Goal: Information Seeking & Learning: Check status

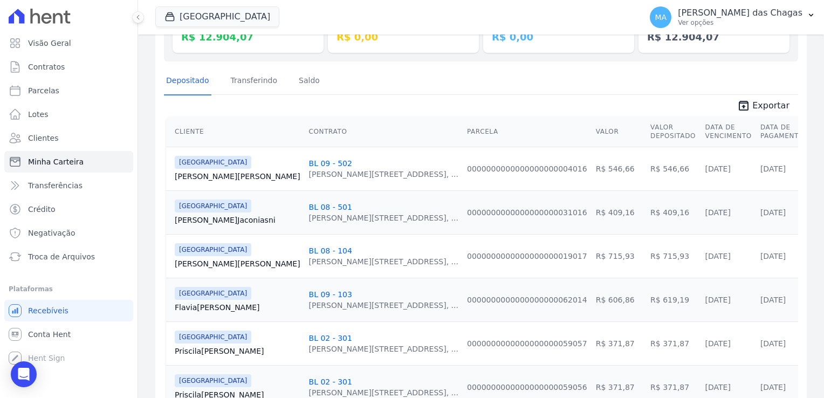
scroll to position [162, 0]
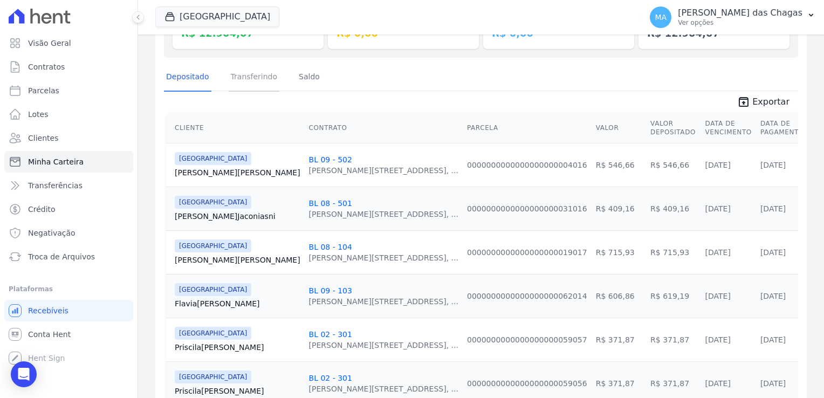
click at [260, 74] on link "Transferindo" at bounding box center [254, 78] width 51 height 28
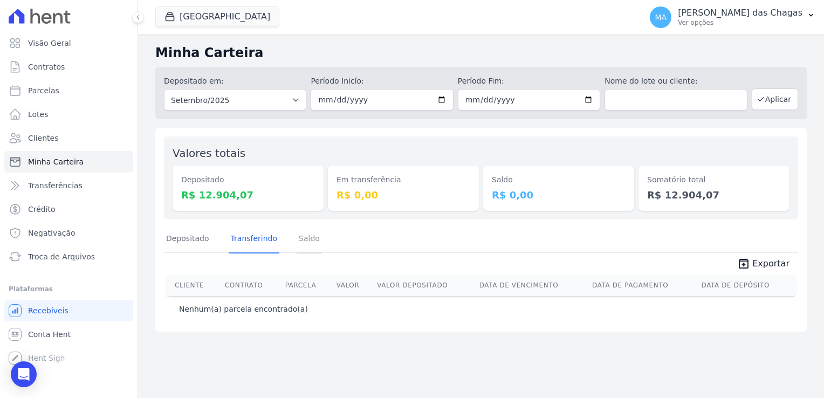
click at [308, 236] on link "Saldo" at bounding box center [309, 239] width 25 height 28
click at [208, 240] on div "Depositado Transferindo [GEOGRAPHIC_DATA]" at bounding box center [243, 239] width 158 height 28
click at [204, 238] on link "Depositado" at bounding box center [187, 239] width 47 height 28
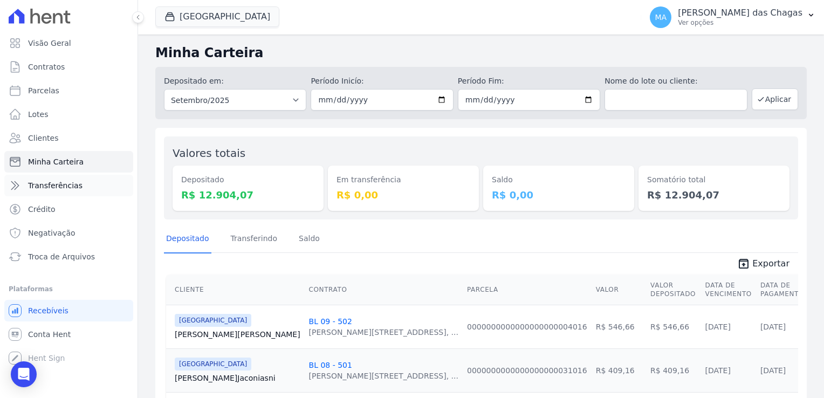
click at [80, 187] on link "Transferências" at bounding box center [68, 186] width 129 height 22
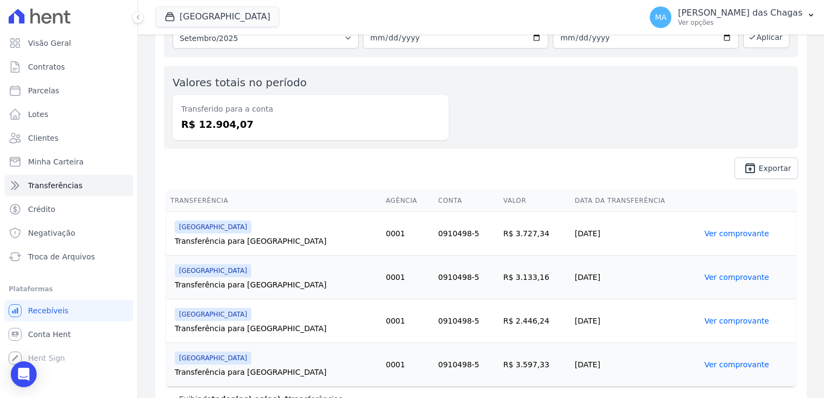
scroll to position [93, 0]
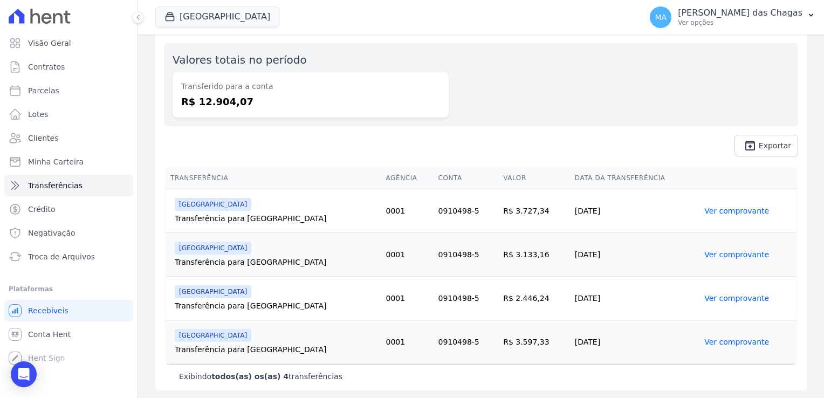
drag, startPoint x: 483, startPoint y: 339, endPoint x: 511, endPoint y: 343, distance: 28.4
click at [511, 343] on td "R$ 3.597,33" at bounding box center [535, 342] width 72 height 44
drag, startPoint x: 511, startPoint y: 343, endPoint x: 470, endPoint y: 307, distance: 54.3
click at [499, 307] on td "R$ 2.446,24" at bounding box center [535, 299] width 72 height 44
click at [718, 211] on link "Ver comprovante" at bounding box center [736, 211] width 65 height 9
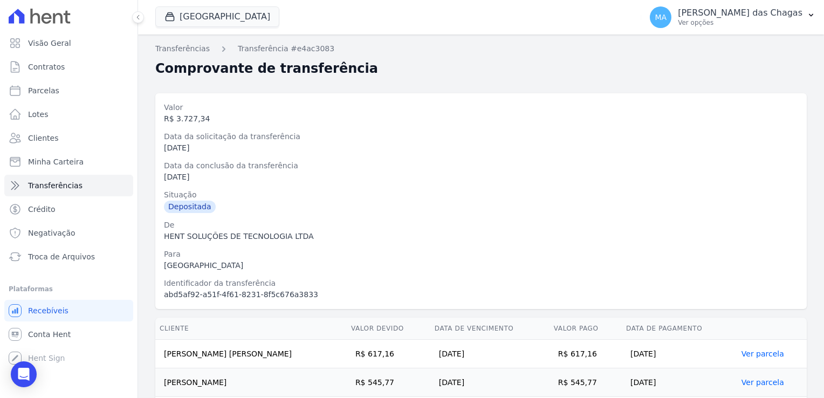
click at [330, 180] on div "[DATE]" at bounding box center [481, 176] width 634 height 11
click at [168, 50] on link "Transferências" at bounding box center [182, 48] width 54 height 11
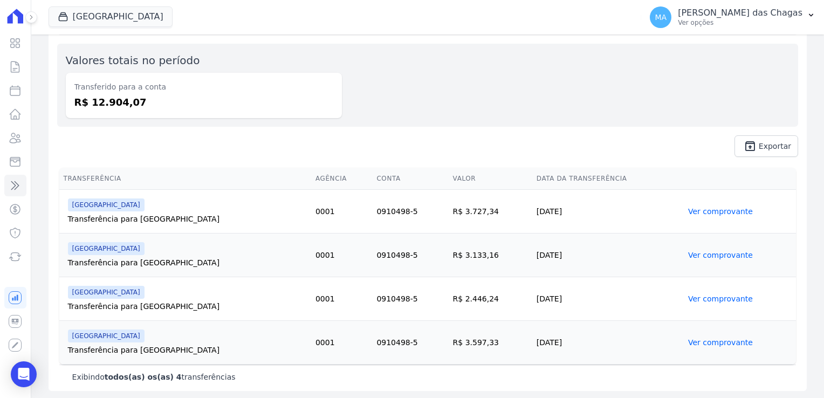
scroll to position [93, 0]
click at [688, 342] on link "Ver comprovante" at bounding box center [720, 342] width 65 height 9
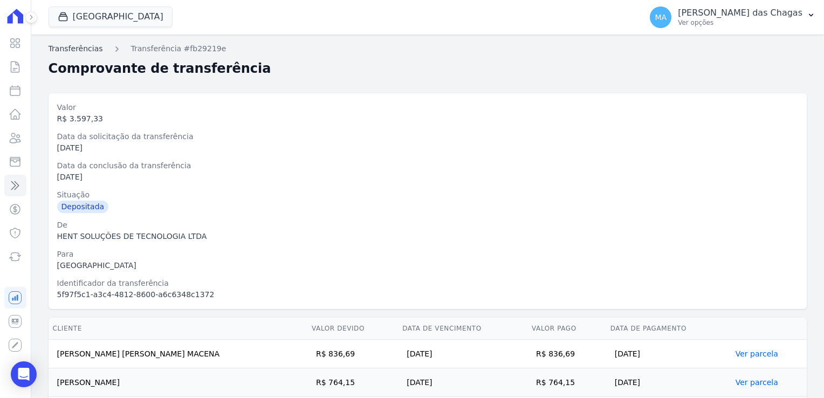
click at [85, 49] on link "Transferências" at bounding box center [76, 48] width 54 height 11
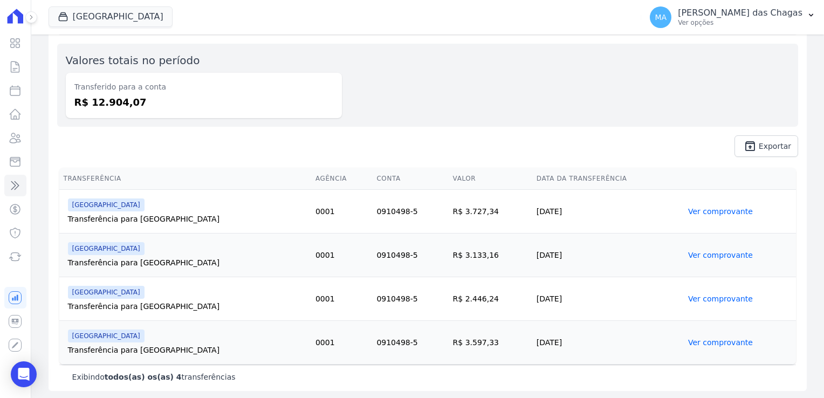
scroll to position [93, 0]
click at [688, 250] on link "Ver comprovante" at bounding box center [720, 254] width 65 height 9
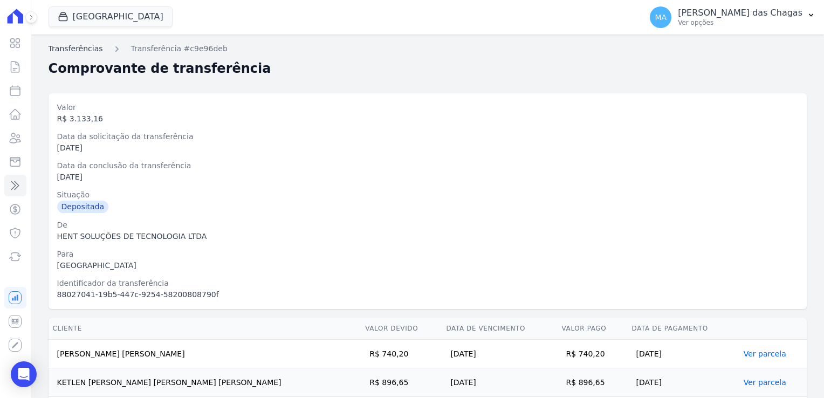
click at [90, 46] on link "Transferências" at bounding box center [76, 48] width 54 height 11
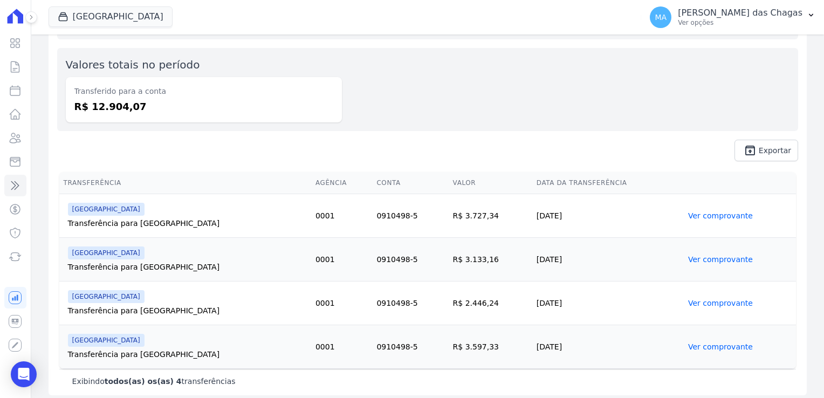
scroll to position [93, 0]
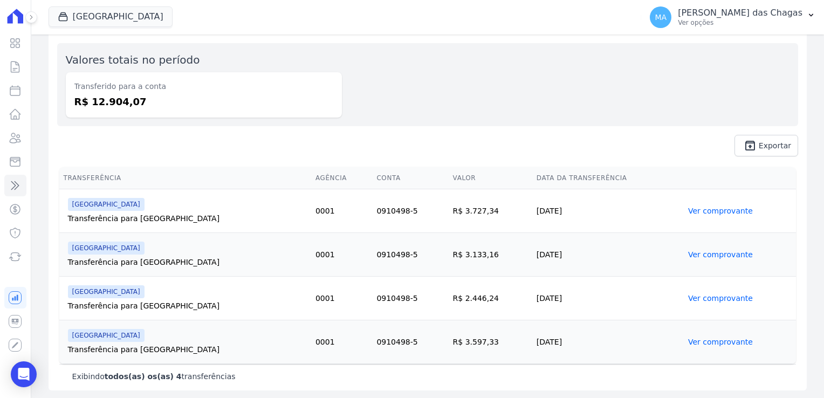
click at [204, 173] on th "Transferência" at bounding box center [185, 178] width 252 height 22
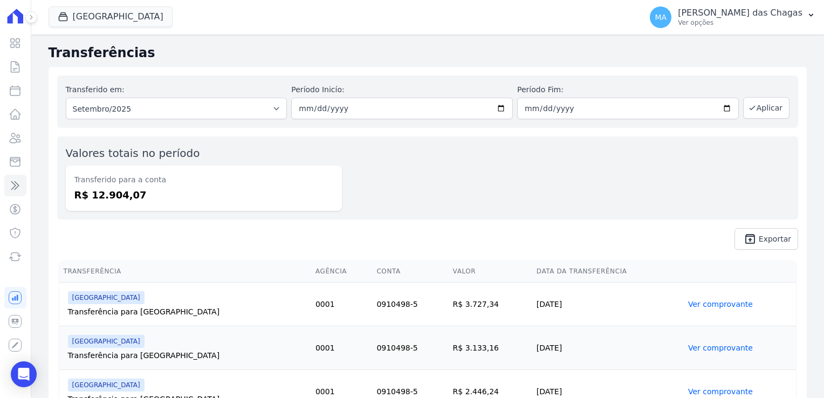
scroll to position [0, 0]
click at [78, 51] on h2 "Transferências" at bounding box center [428, 52] width 758 height 19
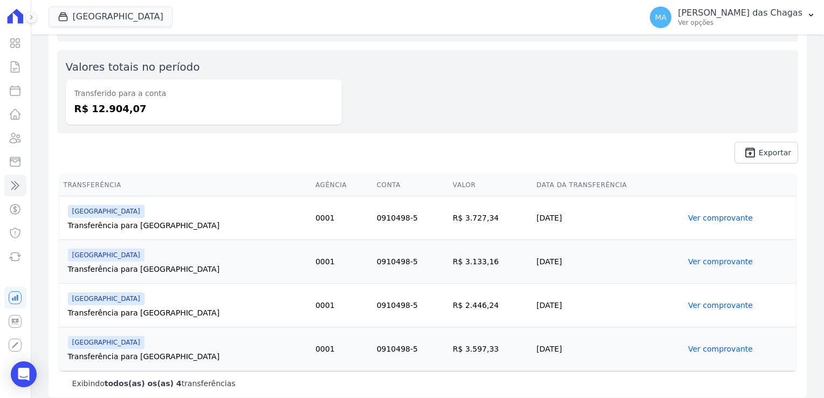
scroll to position [93, 0]
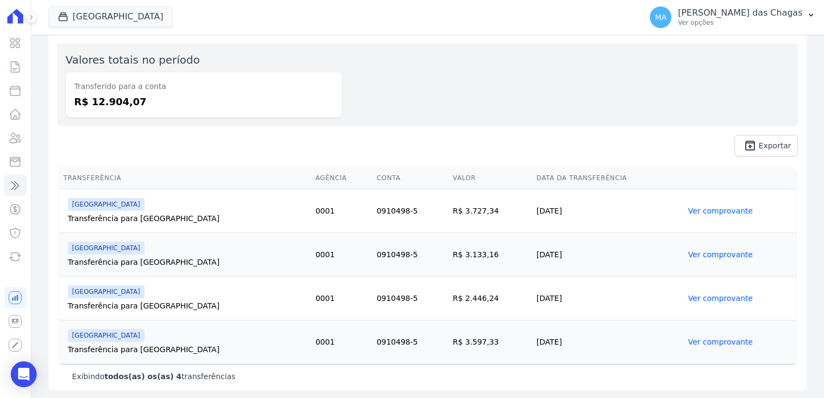
click at [691, 210] on link "Ver comprovante" at bounding box center [720, 211] width 65 height 9
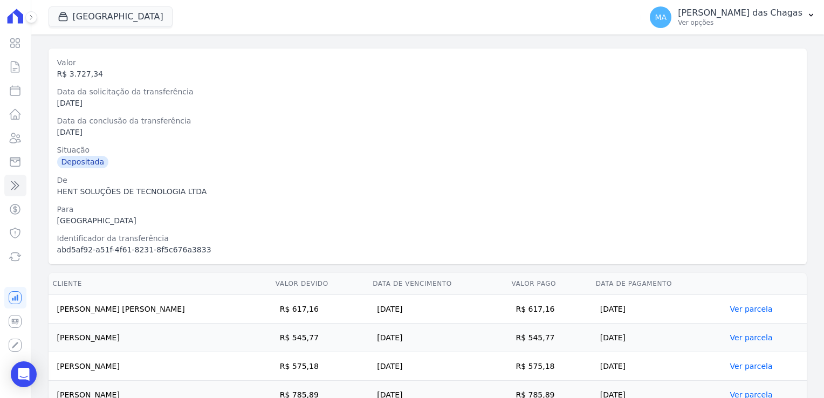
scroll to position [178, 0]
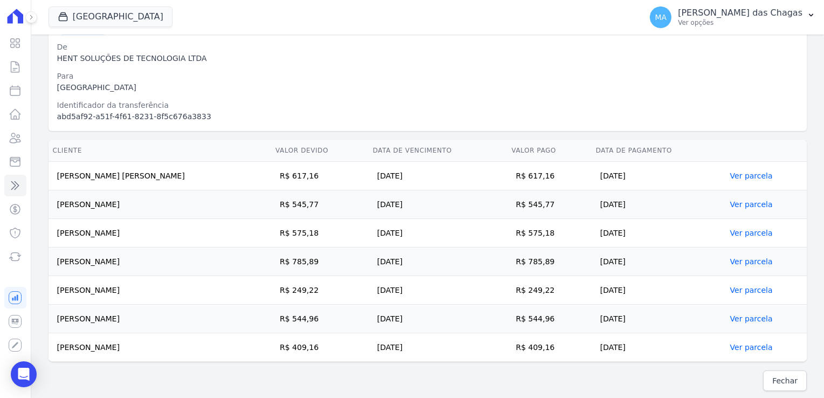
click at [54, 291] on td "[PERSON_NAME]" at bounding box center [160, 290] width 223 height 29
drag, startPoint x: 60, startPoint y: 288, endPoint x: 110, endPoint y: 290, distance: 50.2
click at [110, 290] on td "[PERSON_NAME]" at bounding box center [160, 290] width 223 height 29
drag, startPoint x: 110, startPoint y: 290, endPoint x: 67, endPoint y: 291, distance: 43.1
click at [67, 291] on td "[PERSON_NAME]" at bounding box center [160, 290] width 223 height 29
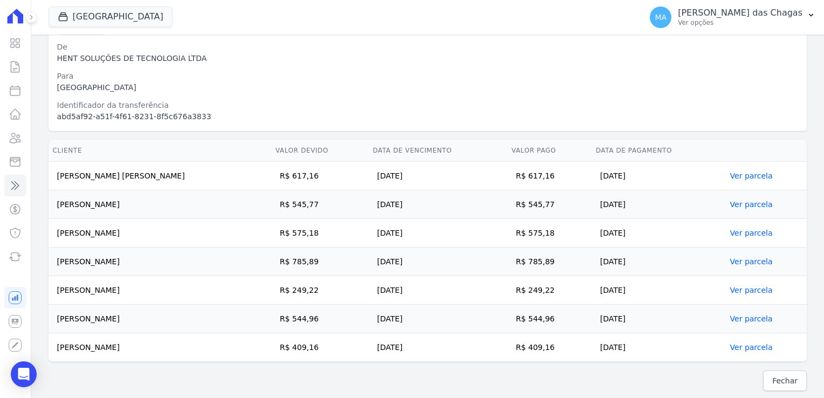
drag, startPoint x: 57, startPoint y: 290, endPoint x: 662, endPoint y: 288, distance: 605.0
click at [662, 288] on tr "[PERSON_NAME] R$ 249,22 [DATE] R$ 249,22 [DATE] Ver parcela" at bounding box center [428, 290] width 758 height 29
drag, startPoint x: 662, startPoint y: 288, endPoint x: 600, endPoint y: 287, distance: 62.6
copy tr "[PERSON_NAME] R$ 249,22 [DATE] R$ 249,22 [DATE]"
drag, startPoint x: 437, startPoint y: 266, endPoint x: 740, endPoint y: 314, distance: 307.4
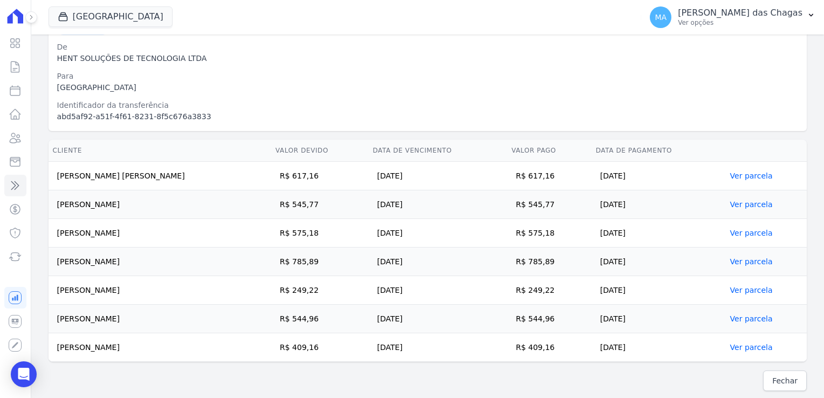
click at [438, 266] on td "[DATE]" at bounding box center [437, 262] width 139 height 29
click at [749, 290] on link "Ver parcela" at bounding box center [751, 290] width 43 height 9
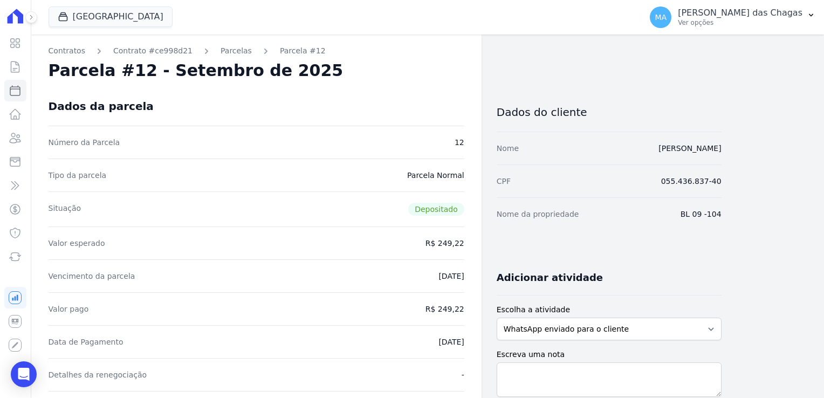
click at [29, 17] on icon at bounding box center [31, 17] width 6 height 6
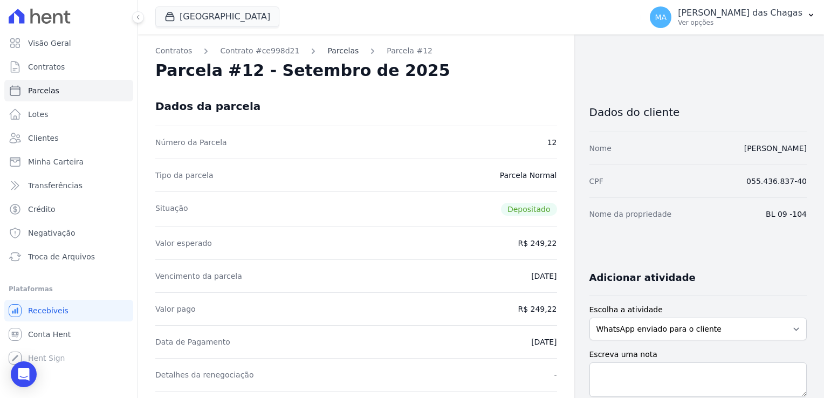
click at [333, 52] on link "Parcelas" at bounding box center [342, 50] width 31 height 11
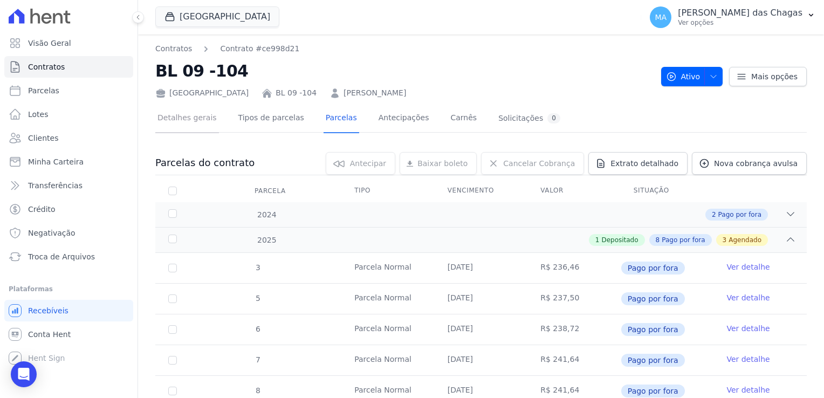
click at [194, 119] on link "Detalhes gerais" at bounding box center [187, 119] width 64 height 29
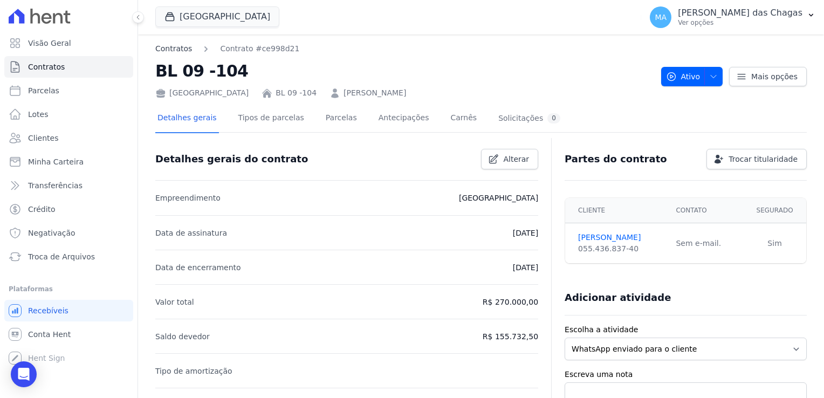
click at [167, 49] on link "Contratos" at bounding box center [173, 48] width 37 height 11
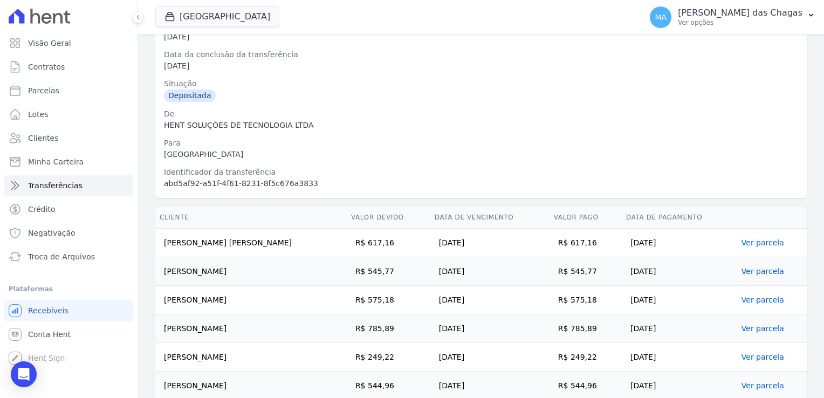
scroll to position [162, 0]
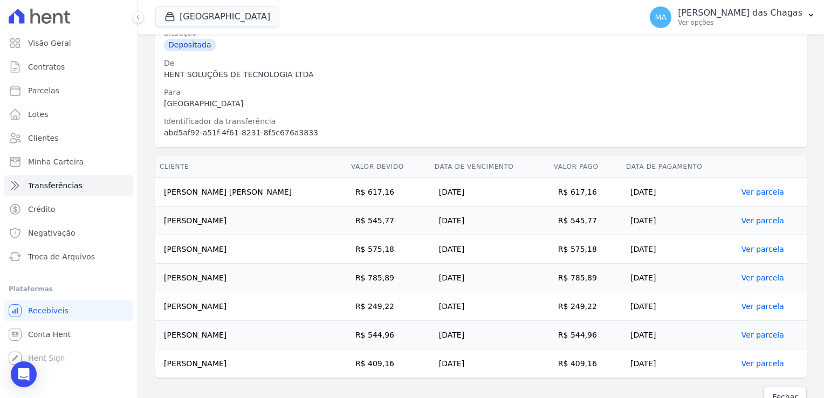
click at [235, 327] on td "[PERSON_NAME]" at bounding box center [250, 335] width 191 height 29
drag, startPoint x: 284, startPoint y: 338, endPoint x: 182, endPoint y: 333, distance: 102.0
click at [182, 333] on td "[PERSON_NAME]" at bounding box center [250, 335] width 191 height 29
drag, startPoint x: 293, startPoint y: 358, endPoint x: 181, endPoint y: 353, distance: 111.7
click at [181, 353] on td "[PERSON_NAME]" at bounding box center [250, 363] width 191 height 29
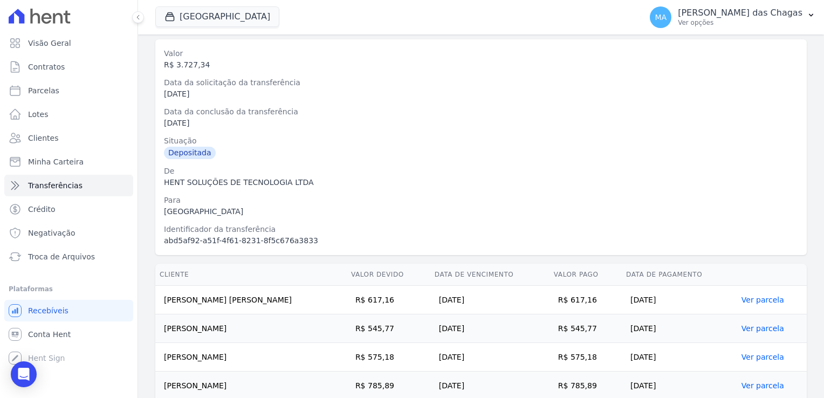
scroll to position [0, 0]
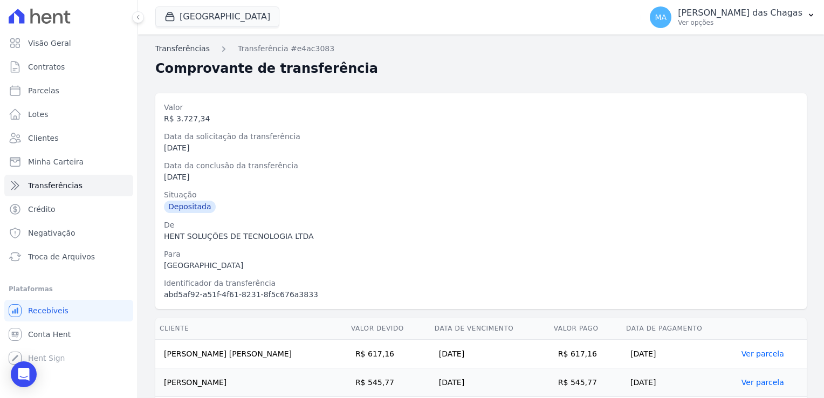
click at [193, 51] on link "Transferências" at bounding box center [182, 48] width 54 height 11
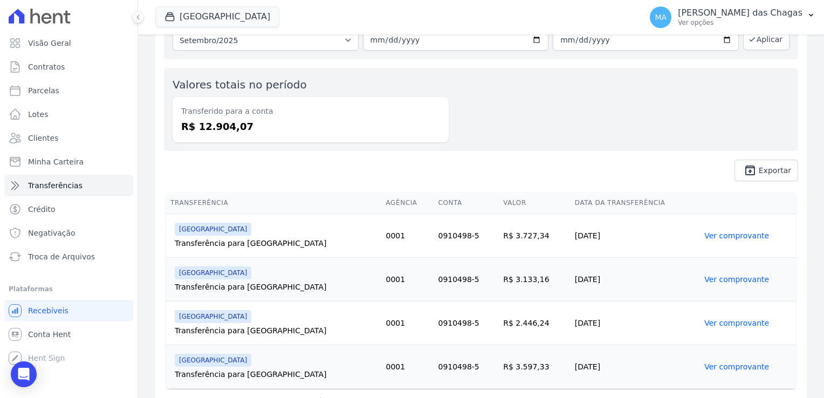
scroll to position [93, 0]
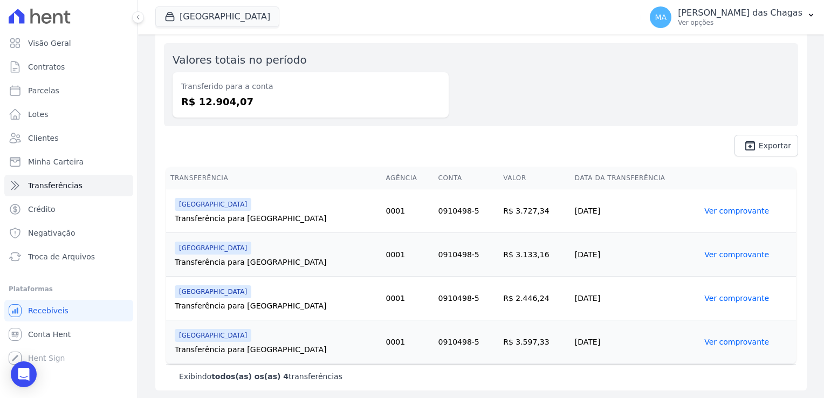
click at [712, 256] on link "Ver comprovante" at bounding box center [736, 254] width 65 height 9
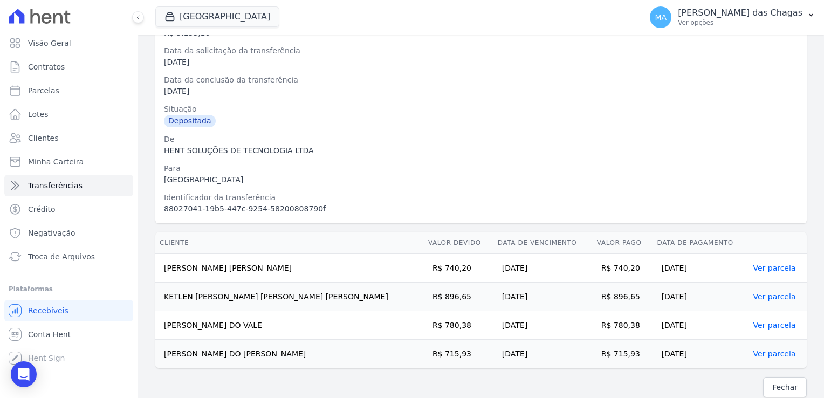
scroll to position [93, 0]
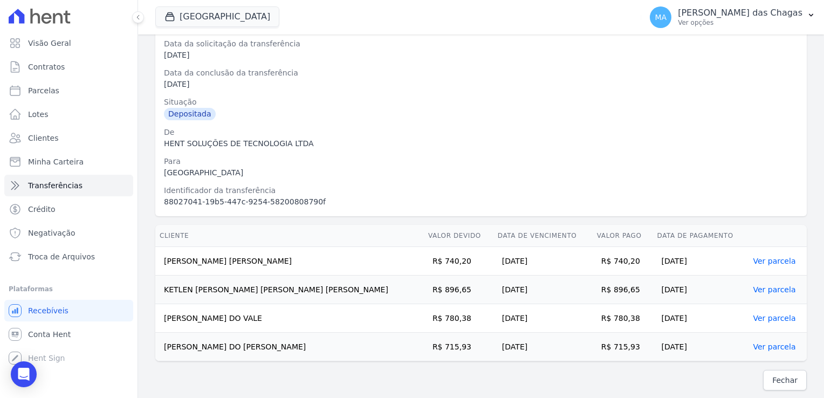
click at [190, 314] on td "[PERSON_NAME] DO VALE" at bounding box center [289, 318] width 269 height 29
click at [753, 315] on link "Ver parcela" at bounding box center [774, 318] width 43 height 9
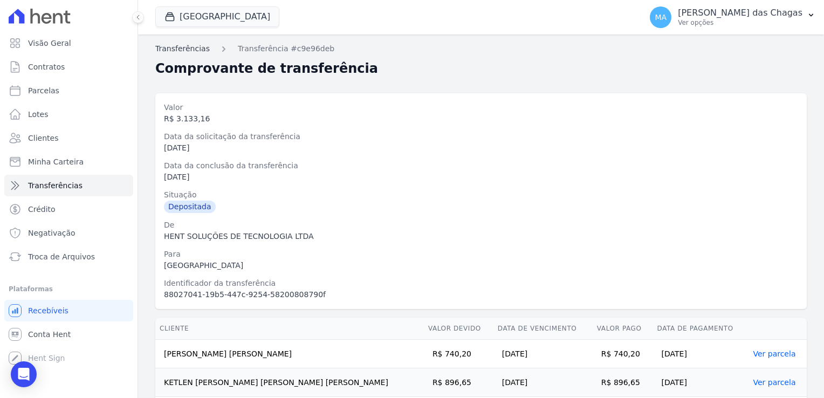
click at [196, 49] on link "Transferências" at bounding box center [182, 48] width 54 height 11
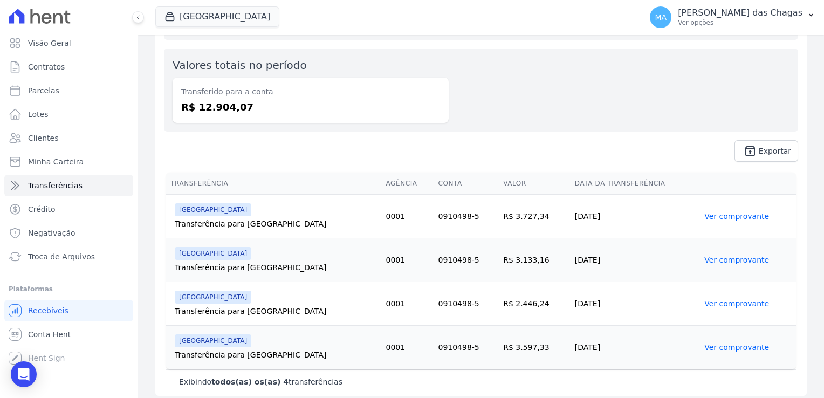
scroll to position [93, 0]
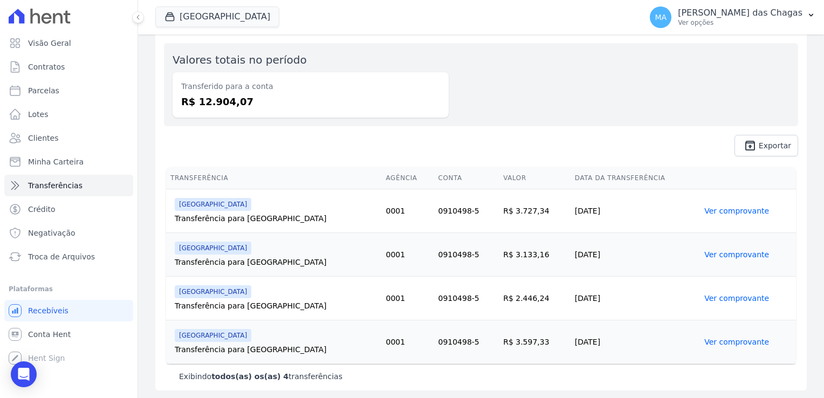
click at [705, 208] on link "Ver comprovante" at bounding box center [736, 211] width 65 height 9
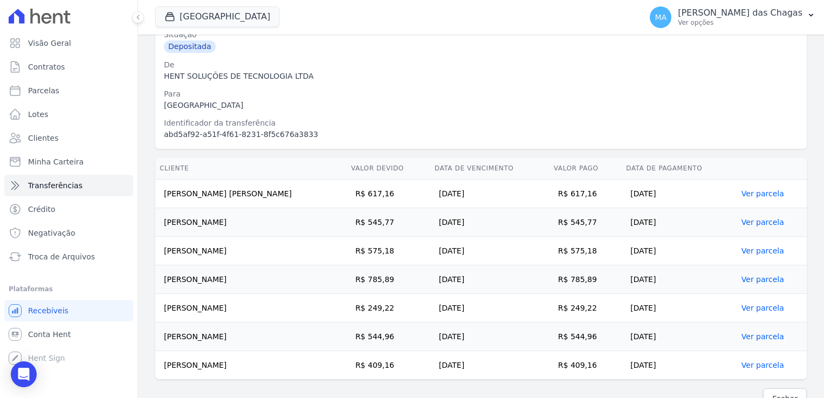
scroll to position [162, 0]
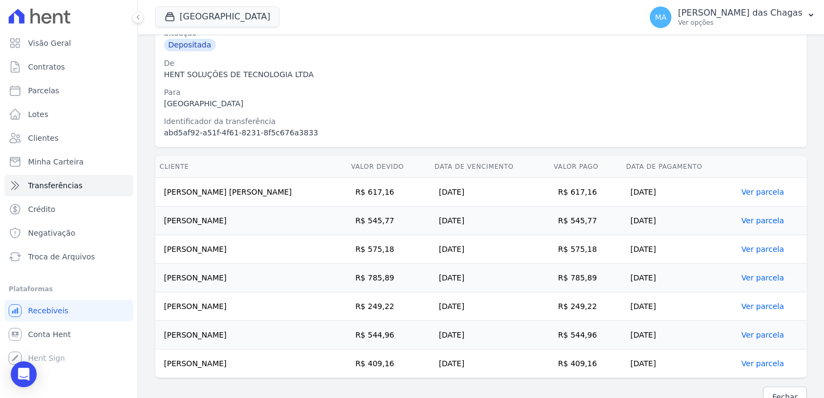
drag, startPoint x: 166, startPoint y: 191, endPoint x: 710, endPoint y: 193, distance: 543.6
click at [710, 193] on tr "[PERSON_NAME] [PERSON_NAME] R$ 617,16 [DATE] R$ 617,16 [DATE] Ver parcela" at bounding box center [480, 192] width 651 height 29
drag, startPoint x: 710, startPoint y: 193, endPoint x: 641, endPoint y: 184, distance: 69.0
copy tr "[PERSON_NAME] [PERSON_NAME] R$ 617,16 [DATE] R$ 617,16 [DATE]"
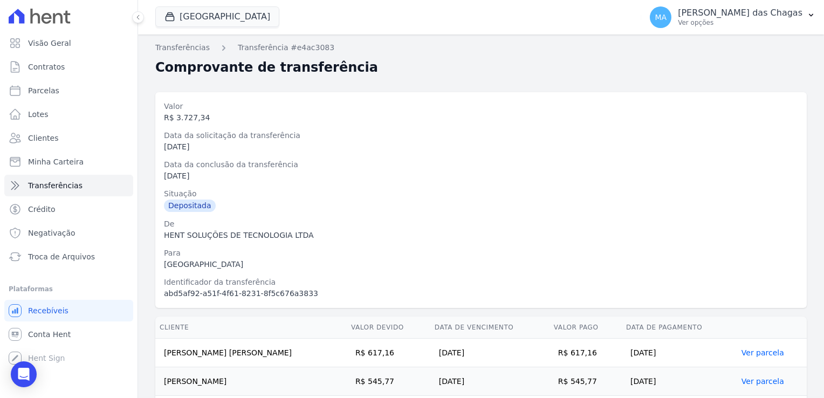
scroll to position [0, 0]
click at [182, 49] on link "Transferências" at bounding box center [182, 48] width 54 height 11
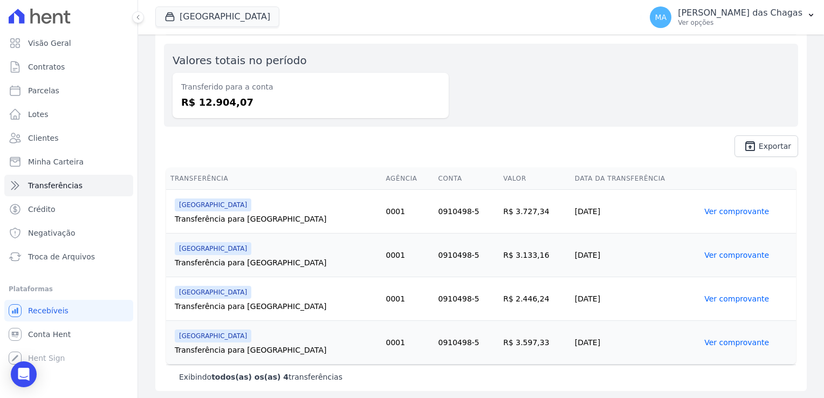
scroll to position [93, 0]
click at [712, 253] on link "Ver comprovante" at bounding box center [736, 254] width 65 height 9
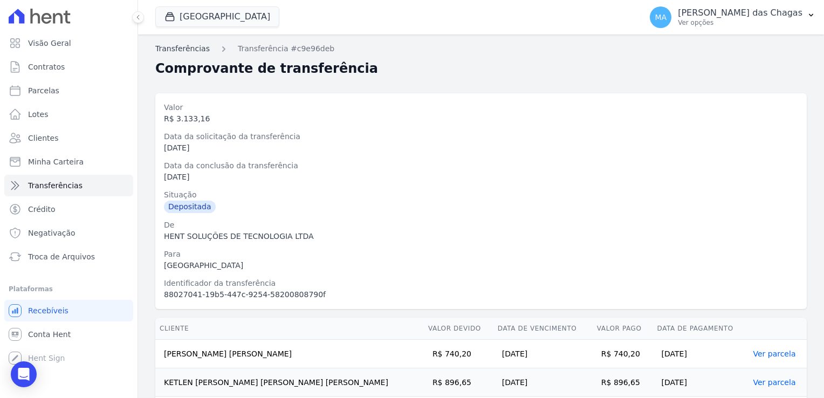
click at [181, 49] on link "Transferências" at bounding box center [182, 48] width 54 height 11
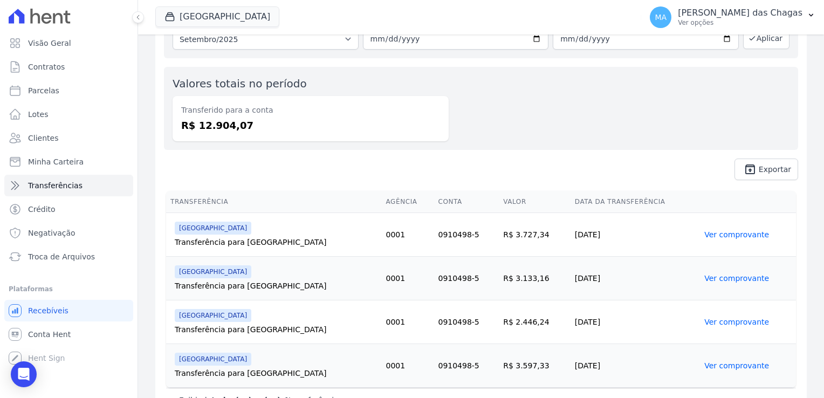
scroll to position [93, 0]
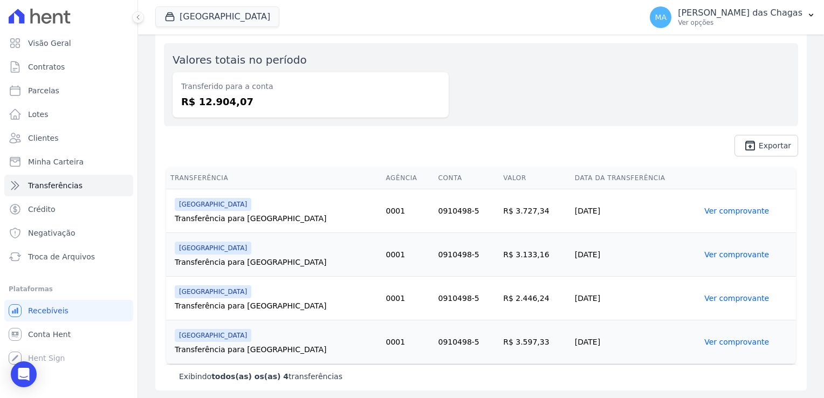
click at [704, 300] on link "Ver comprovante" at bounding box center [736, 298] width 65 height 9
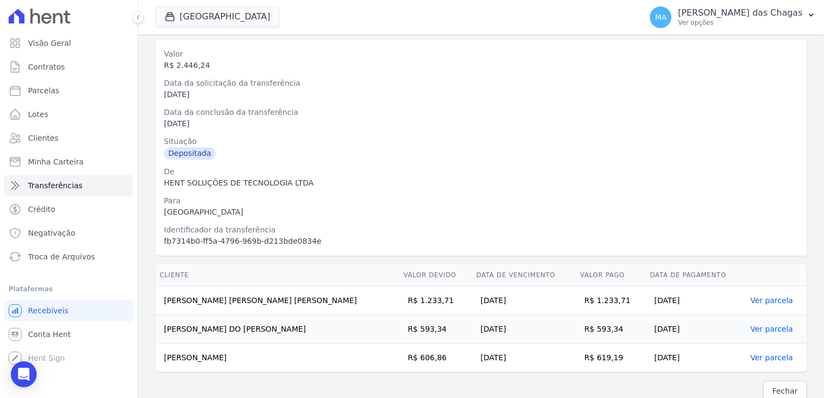
scroll to position [54, 0]
click at [308, 315] on td "[PERSON_NAME] DO [PERSON_NAME]" at bounding box center [277, 328] width 244 height 29
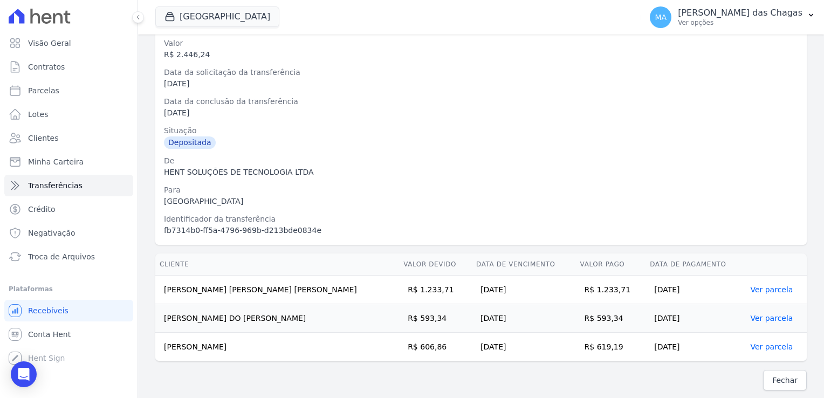
drag, startPoint x: 161, startPoint y: 290, endPoint x: 695, endPoint y: 347, distance: 536.9
click at [695, 347] on tbody "[PERSON_NAME] [PERSON_NAME] [PERSON_NAME] R$ 1.233,71 [DATE] R$ 1.233,71 [DATE]…" at bounding box center [480, 319] width 651 height 86
drag, startPoint x: 695, startPoint y: 347, endPoint x: 638, endPoint y: 289, distance: 81.2
copy tbody "[PERSON_NAME] [PERSON_NAME] [PERSON_NAME] R$ 1.233,71 [DATE] R$ 1.233,71 [DATE]…"
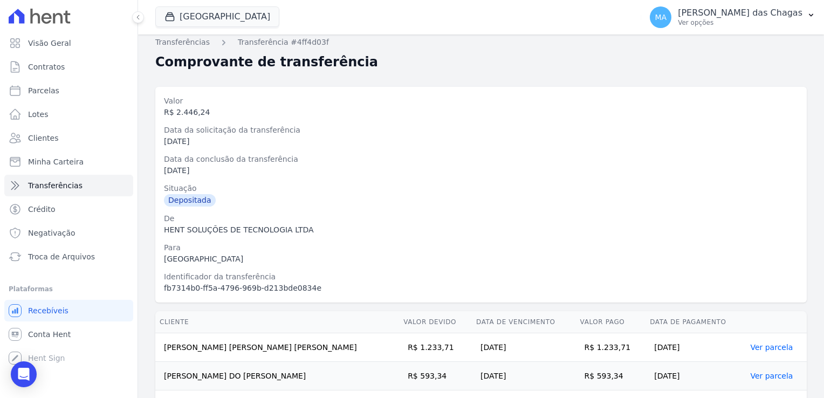
scroll to position [0, 0]
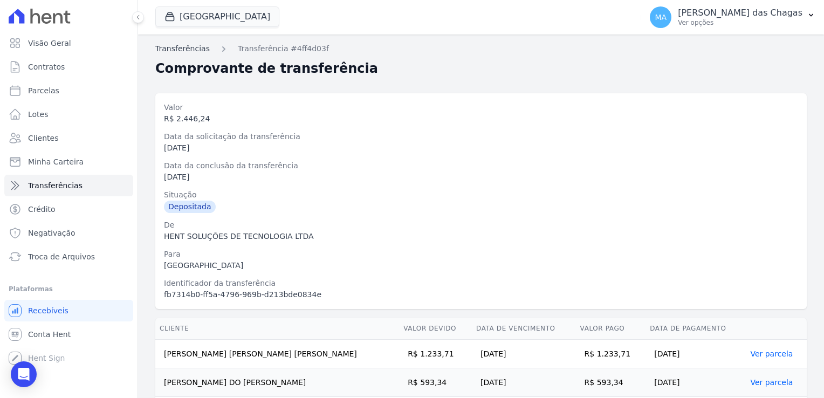
click at [195, 45] on link "Transferências" at bounding box center [182, 48] width 54 height 11
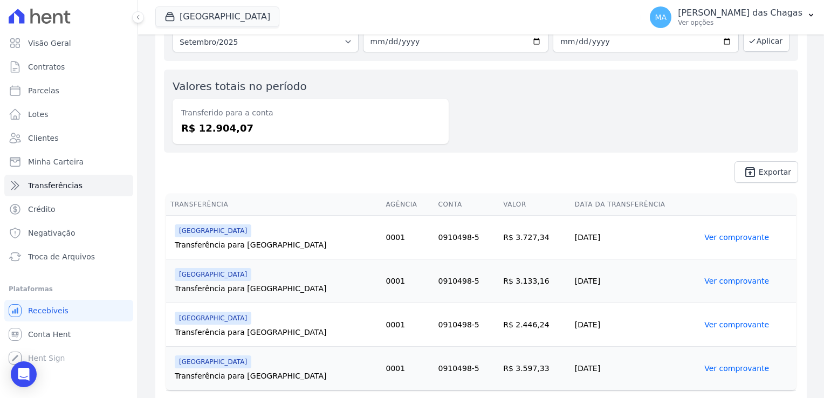
scroll to position [93, 0]
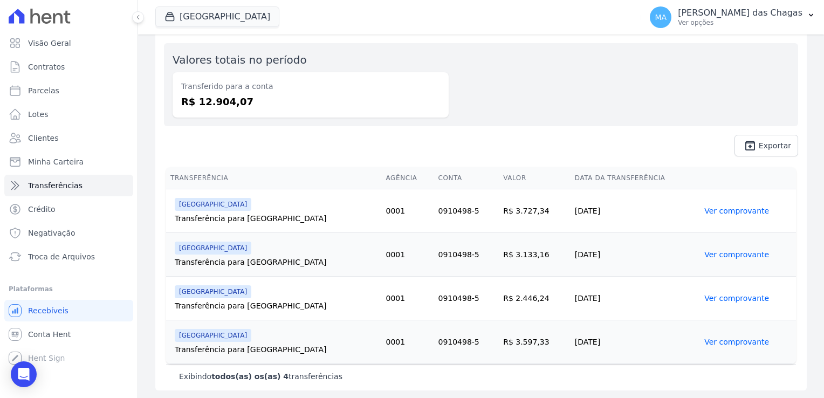
click at [719, 345] on link "Ver comprovante" at bounding box center [736, 342] width 65 height 9
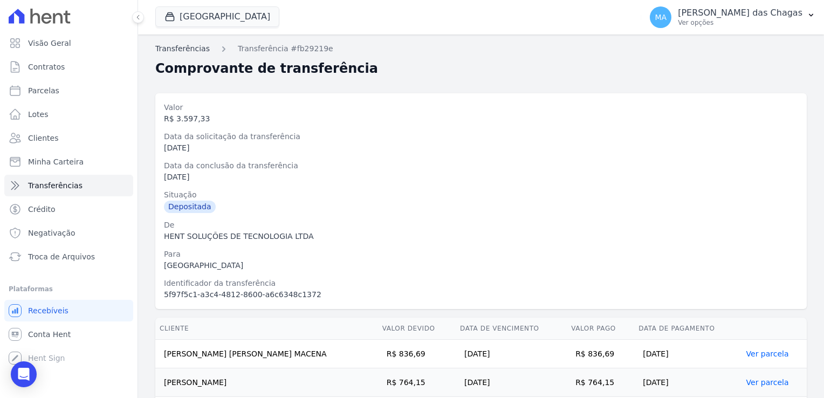
click at [194, 51] on link "Transferências" at bounding box center [182, 48] width 54 height 11
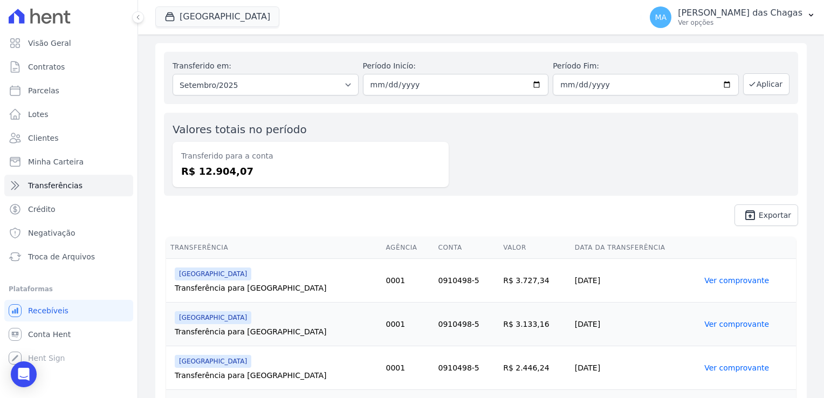
scroll to position [93, 0]
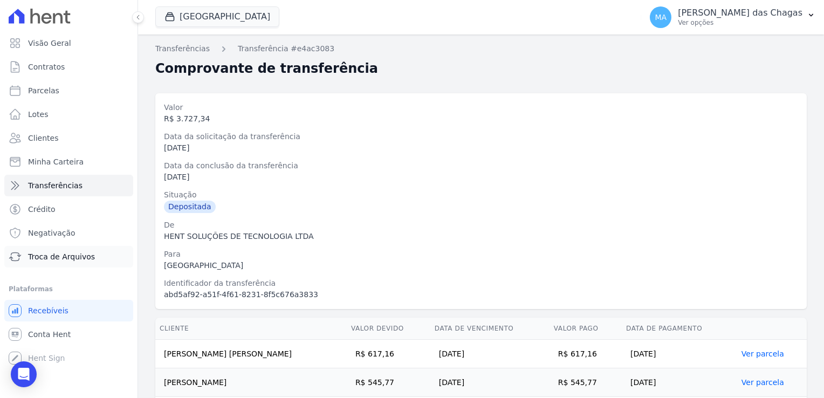
click at [56, 266] on link "Troca de Arquivos" at bounding box center [68, 257] width 129 height 22
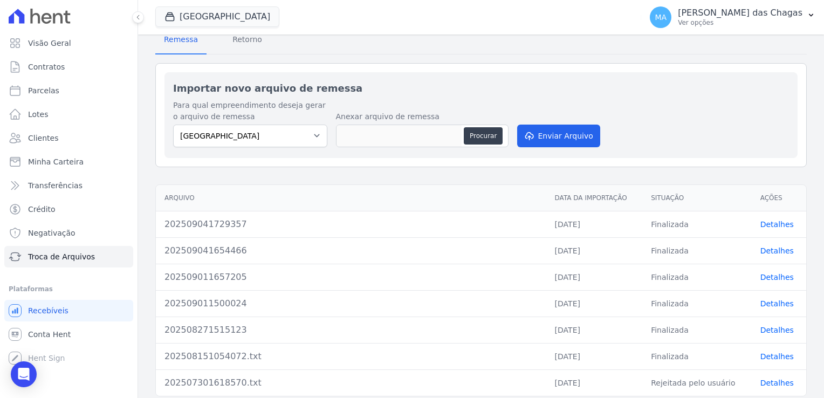
scroll to position [93, 0]
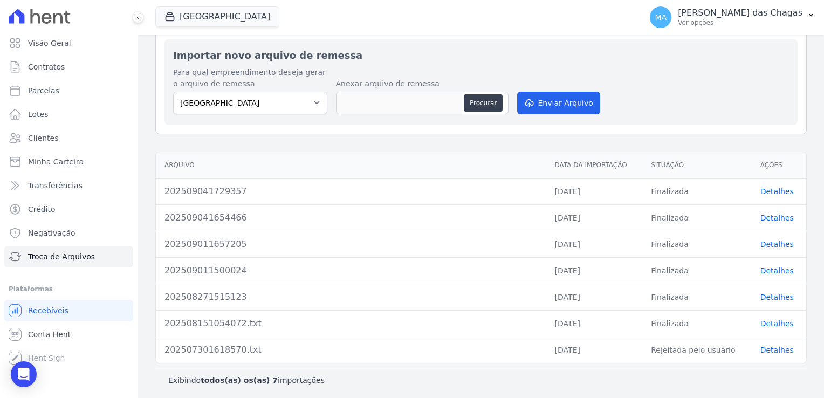
click at [760, 267] on link "Detalhes" at bounding box center [776, 270] width 33 height 9
click at [760, 269] on link "Detalhes" at bounding box center [776, 270] width 33 height 9
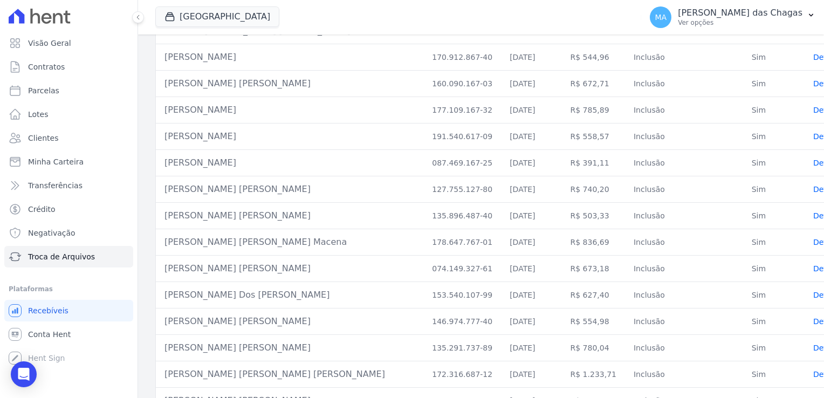
scroll to position [431, 0]
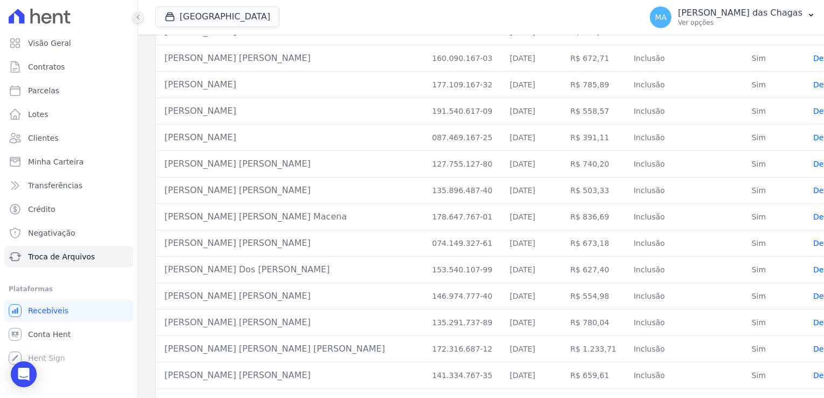
click at [141, 18] on icon at bounding box center [138, 17] width 6 height 6
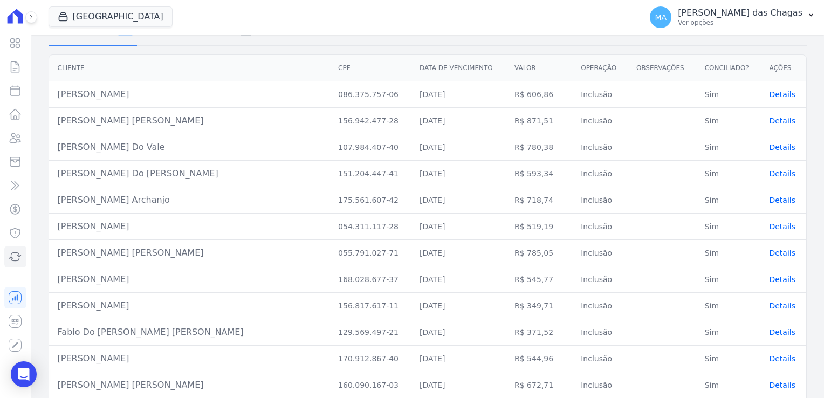
scroll to position [0, 0]
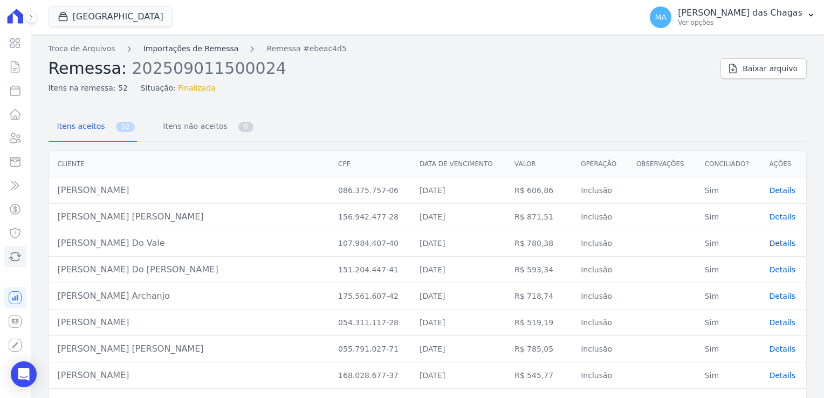
click at [176, 48] on link "Importações de Remessa" at bounding box center [190, 48] width 95 height 11
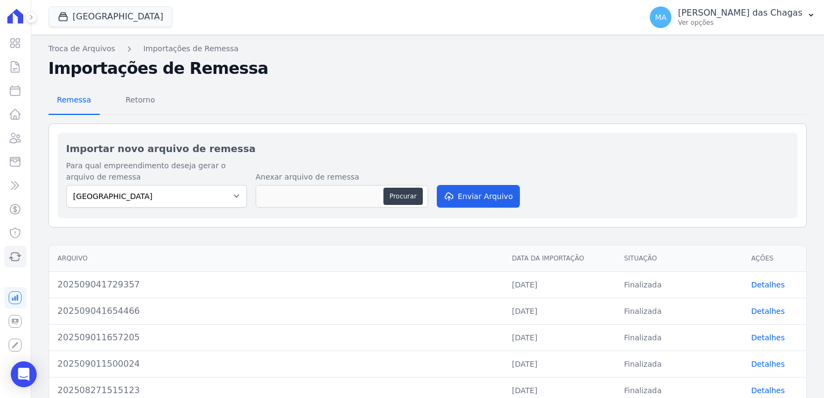
click at [71, 100] on span "Remessa" at bounding box center [74, 100] width 47 height 22
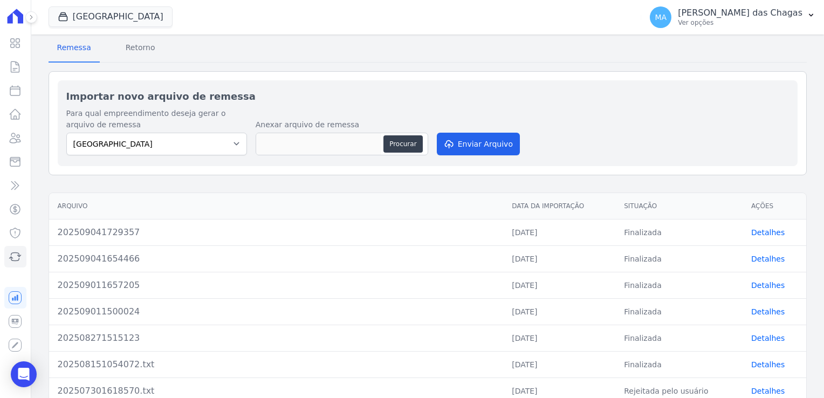
scroll to position [54, 0]
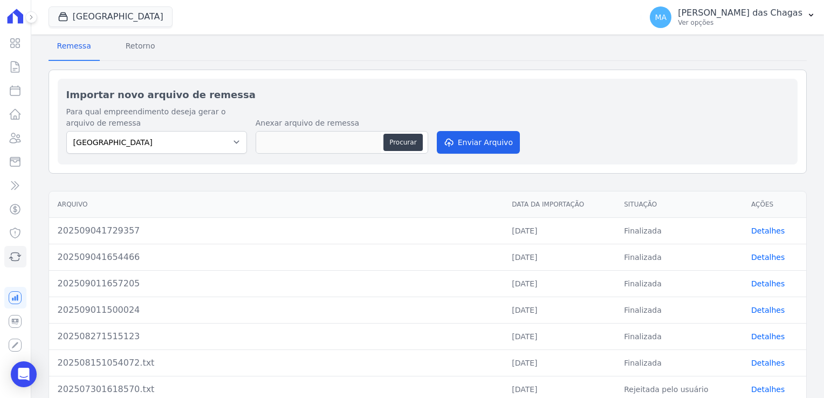
click at [759, 255] on link "Detalhes" at bounding box center [767, 257] width 33 height 9
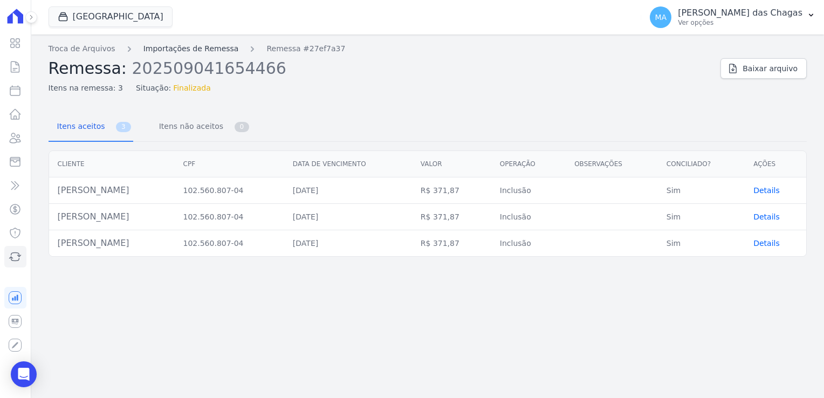
click at [151, 48] on link "Importações de Remessa" at bounding box center [190, 48] width 95 height 11
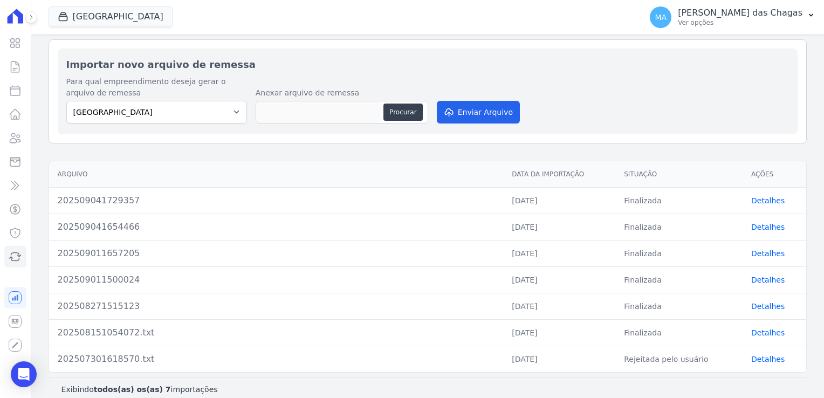
scroll to position [93, 0]
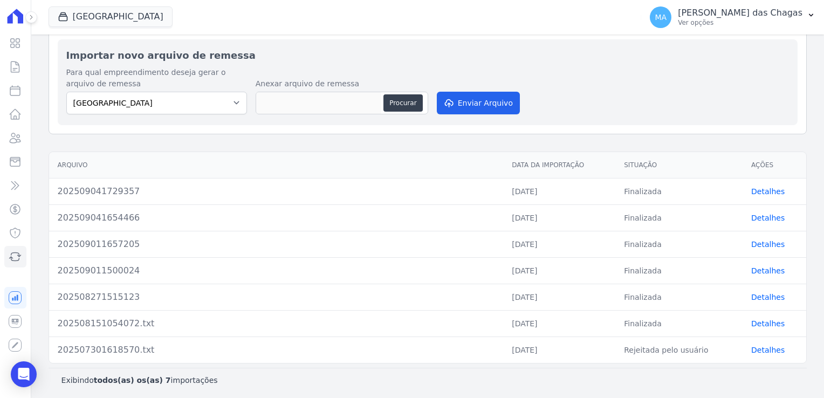
click at [514, 240] on td "[DATE]" at bounding box center [559, 244] width 112 height 26
click at [751, 242] on link "Detalhes" at bounding box center [767, 244] width 33 height 9
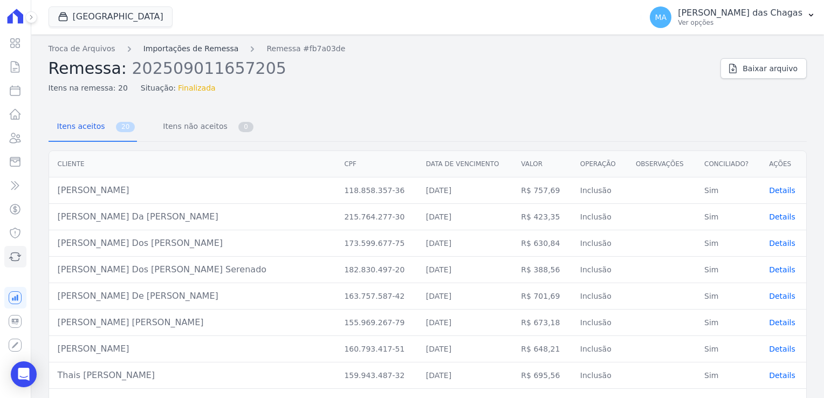
click at [168, 51] on link "Importações de Remessa" at bounding box center [190, 48] width 95 height 11
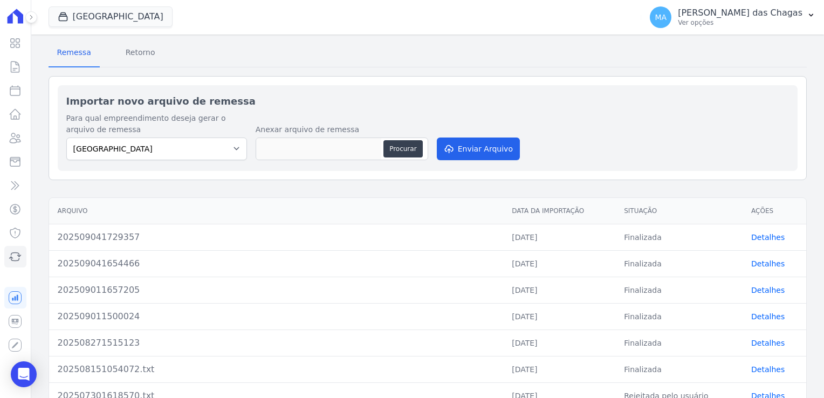
scroll to position [93, 0]
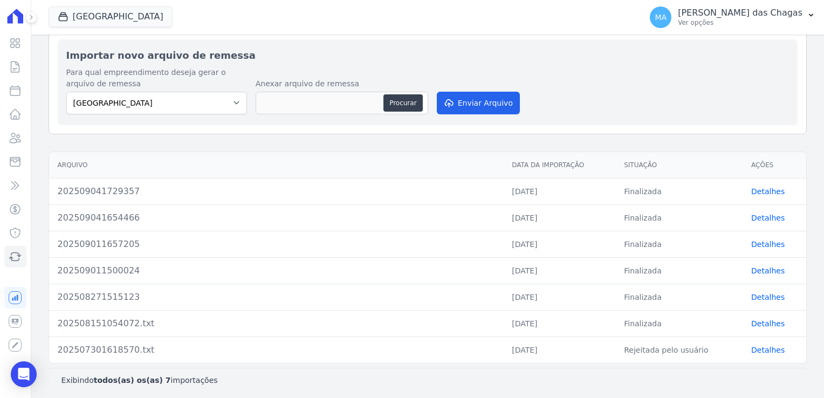
click at [757, 246] on link "Detalhes" at bounding box center [767, 244] width 33 height 9
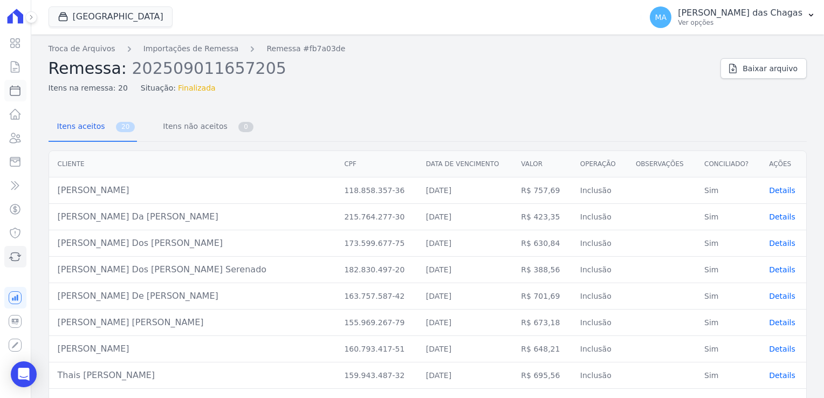
click at [15, 93] on icon at bounding box center [15, 90] width 13 height 13
select select
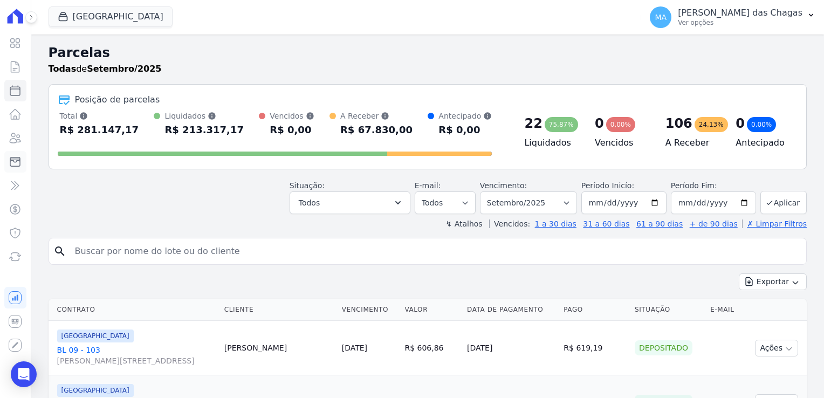
click at [17, 163] on icon at bounding box center [15, 161] width 13 height 13
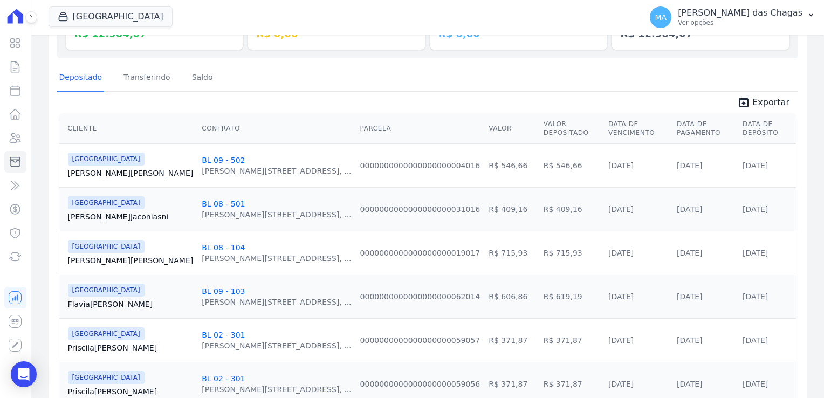
scroll to position [162, 0]
click at [146, 74] on link "Transferindo" at bounding box center [146, 78] width 51 height 28
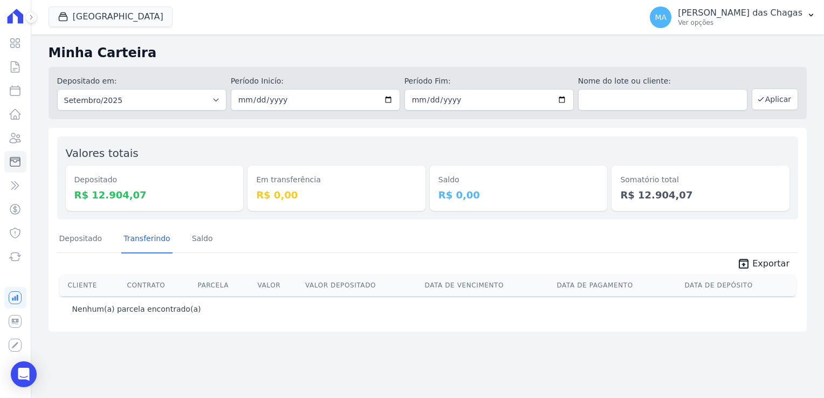
click at [197, 224] on div "Valores totais Depositado R$ 12.904,07 Em transferência R$ 0,00 Saldo R$ 0,00 S…" at bounding box center [428, 230] width 758 height 204
click at [197, 242] on link "Saldo" at bounding box center [202, 239] width 25 height 28
click at [83, 237] on link "Depositado" at bounding box center [80, 239] width 47 height 28
